Goal: Task Accomplishment & Management: Manage account settings

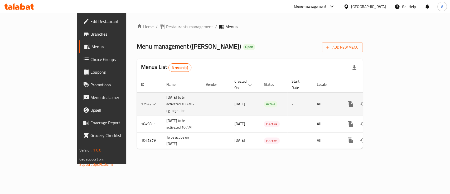
click at [391, 101] on icon "enhanced table" at bounding box center [388, 104] width 6 height 6
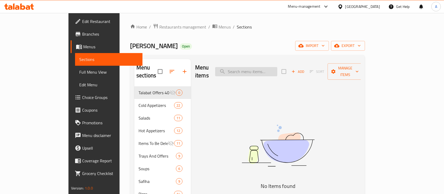
click at [265, 69] on input "search" at bounding box center [246, 71] width 62 height 9
click at [258, 70] on input "search" at bounding box center [246, 71] width 62 height 9
click at [259, 67] on input "سلطة روك" at bounding box center [246, 71] width 62 height 9
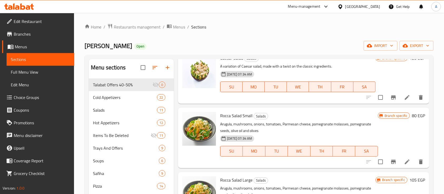
scroll to position [70, 0]
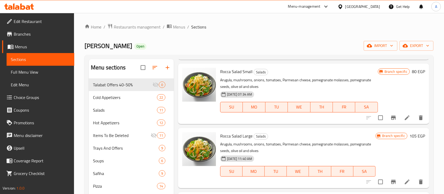
type input "سلطة"
click at [400, 118] on li at bounding box center [407, 117] width 15 height 9
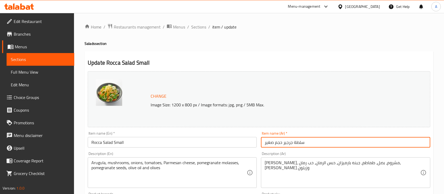
click at [288, 142] on input "سلطة جرجير حجم صغير" at bounding box center [345, 142] width 169 height 11
type input "سلطة روكا حجم صغير"
click at [256, 46] on div "Home / Restaurants management / Menus / Sections / item / update Salads section…" at bounding box center [259, 196] width 349 height 346
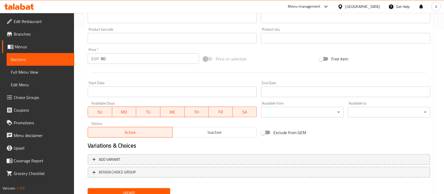
scroll to position [186, 0]
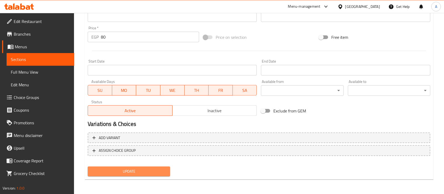
click at [155, 171] on span "Update" at bounding box center [129, 171] width 74 height 7
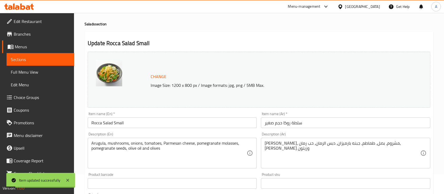
scroll to position [0, 0]
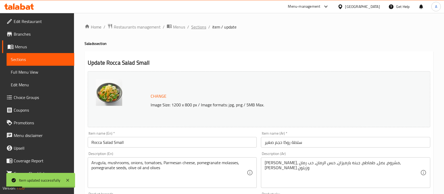
click at [198, 30] on span "Sections" at bounding box center [198, 27] width 15 height 6
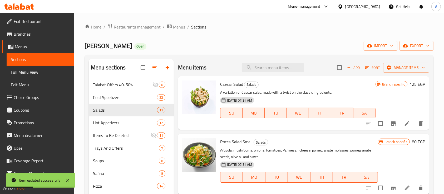
click at [293, 28] on ol "Home / Restaurants management / Menus / Sections" at bounding box center [259, 26] width 349 height 7
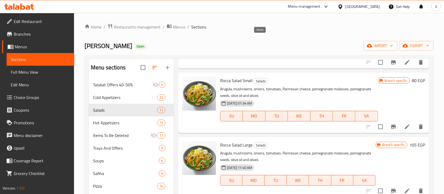
scroll to position [105, 0]
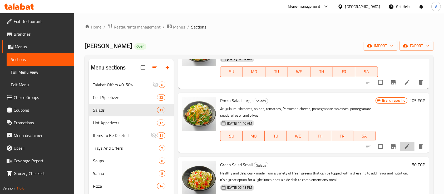
click at [401, 142] on li at bounding box center [407, 146] width 15 height 9
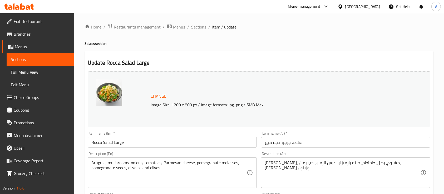
click at [288, 143] on input "سلطة جرجير حجم كبير" at bounding box center [345, 142] width 169 height 11
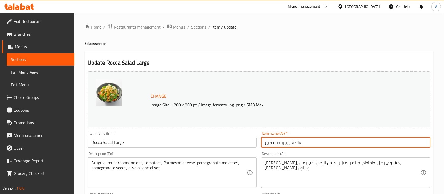
click at [288, 143] on input "سلطة جرجير حجم كبير" at bounding box center [345, 142] width 169 height 11
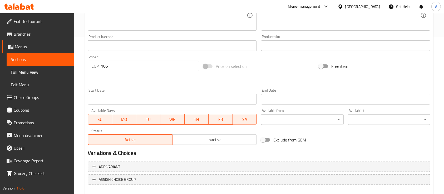
scroll to position [186, 0]
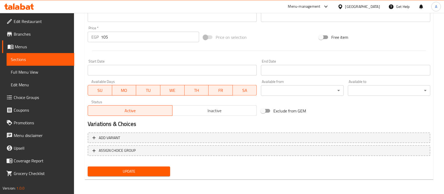
type input "سلطة روكا حجم كبير"
click at [154, 170] on span "Update" at bounding box center [129, 171] width 74 height 7
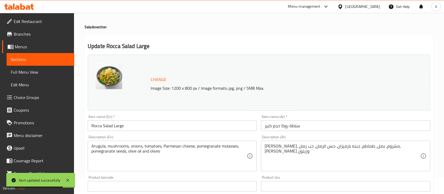
scroll to position [0, 0]
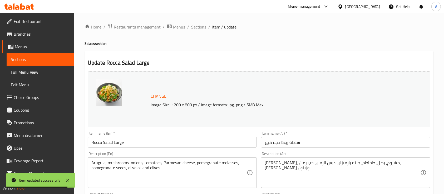
click at [194, 30] on span "Sections" at bounding box center [198, 27] width 15 height 6
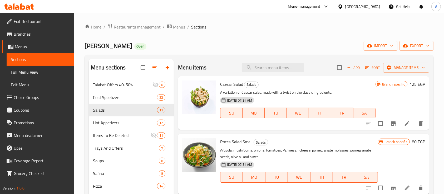
click at [246, 30] on ol "Home / Restaurants management / Menus / Sections" at bounding box center [259, 26] width 349 height 7
